Goal: Find specific page/section: Find specific page/section

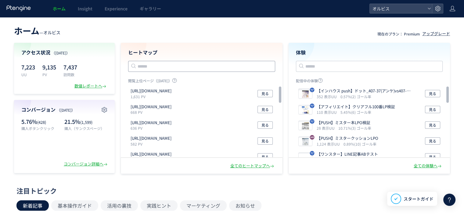
click at [182, 64] on input "text" at bounding box center [201, 66] width 147 height 11
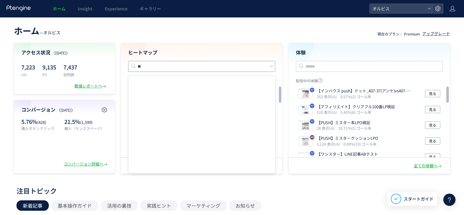
type input "*"
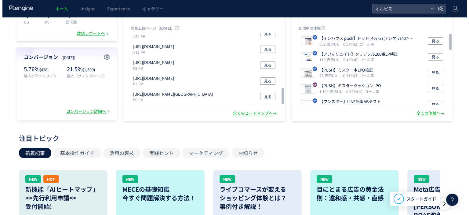
scroll to position [61, 0]
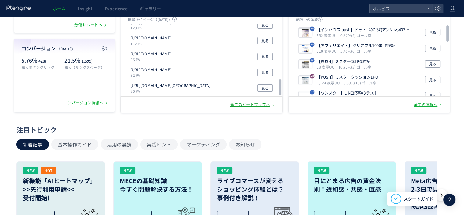
click at [235, 105] on div "全てのヒートマップへ" at bounding box center [252, 105] width 45 height 6
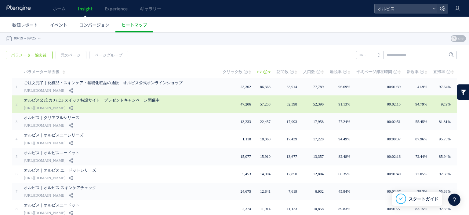
click at [58, 98] on link "オルビス公式 カチぽふスイッチ特設サイト｜プレゼントキャンペーン開催中" at bounding box center [114, 99] width 180 height 7
